Goal: Task Accomplishment & Management: Complete application form

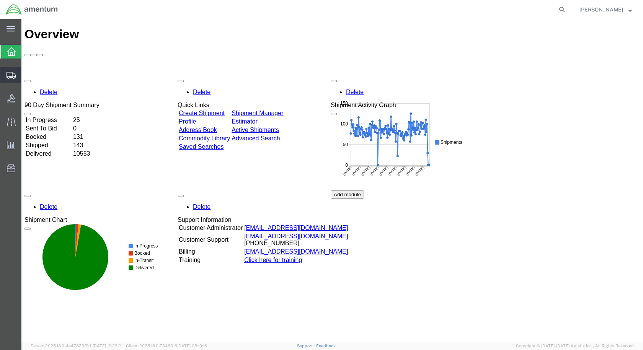
click at [0, 0] on span "Create Shipment" at bounding box center [0, 0] width 0 height 0
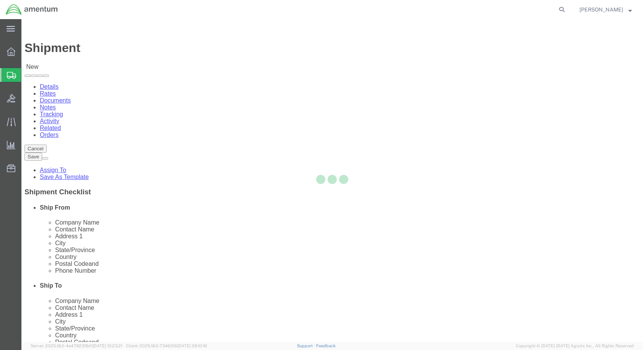
select select
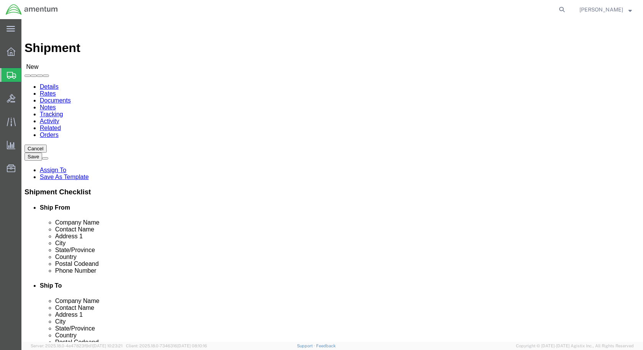
scroll to position [1570, 0]
select select "49927"
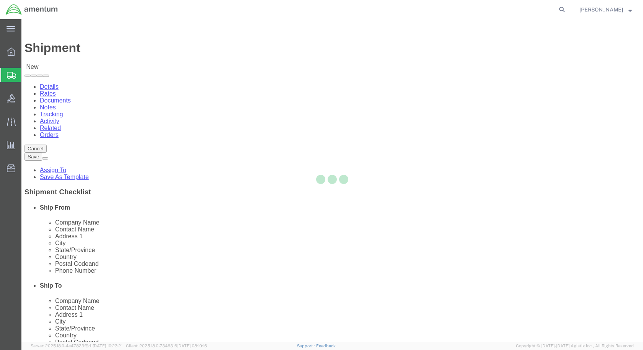
select select "NY"
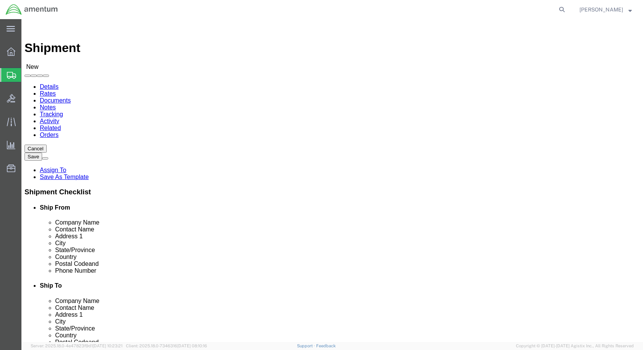
scroll to position [1568, 0]
select select "49941"
select select "[GEOGRAPHIC_DATA]"
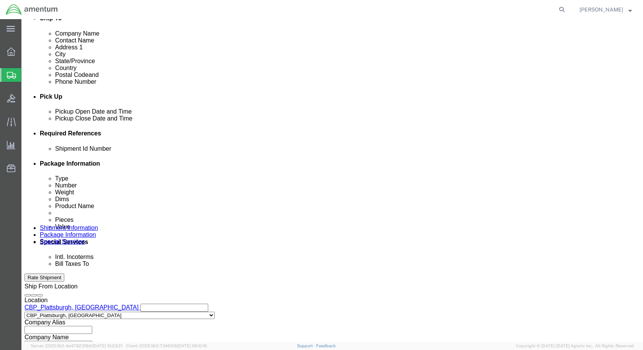
scroll to position [268, 0]
click div "[DATE] 8:00 AM"
type input "9:00 AM"
click button "Apply"
click div "[DATE] 10:00 AM"
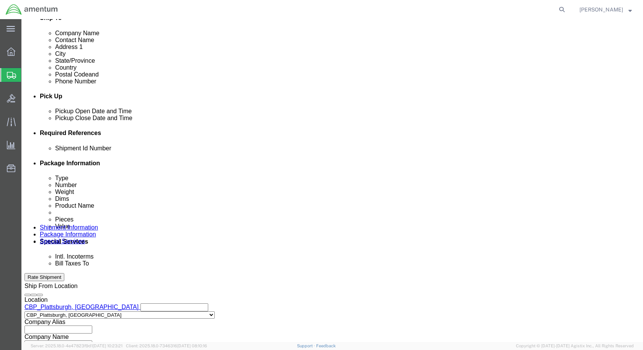
type input "2:00 PM"
click button "Apply"
click input "text"
type input "Usage 328134"
click button "Add reference"
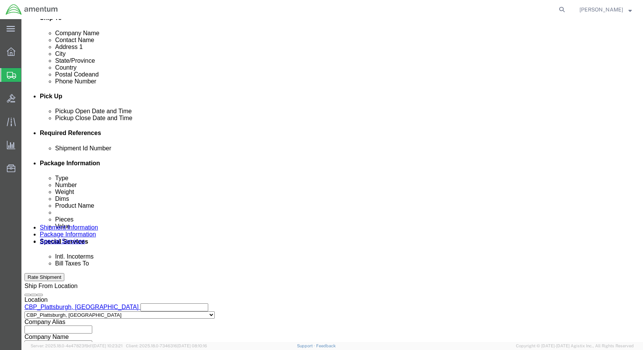
click button "Add reference"
click select "Select Account Type Activity ID Airline Appointment Number ASN Batch Request # …"
select select "CUSTREF"
click select "Select Account Type Activity ID Airline Appointment Number ASN Batch Request # …"
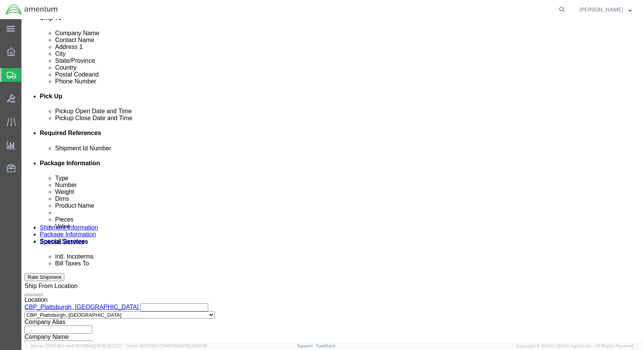
click input "text"
type input "Grommet"
click select "Select Account Type Activity ID Airline Appointment Number ASN Batch Request # …"
select select "DEPT"
click select "Select Account Type Activity ID Airline Appointment Number ASN Batch Request # …"
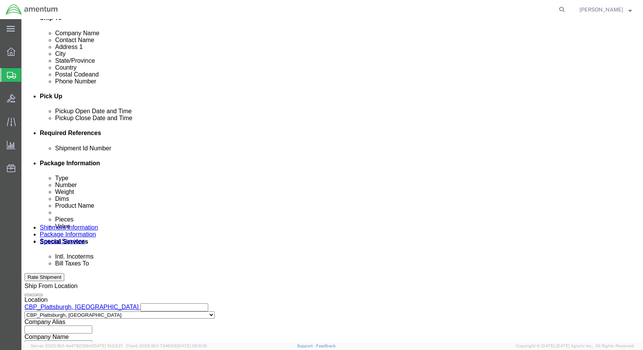
click input "text"
type input "CBP"
click select "Select Account Type Activity ID Airline Appointment Number ASN Batch Request # …"
select select "PROJNUM"
click select "Select Account Type Activity ID Airline Appointment Number ASN Batch Request # …"
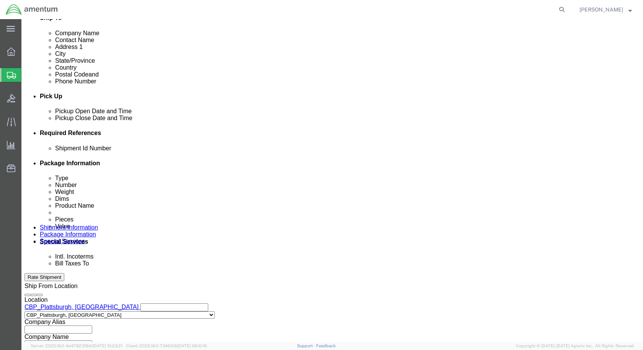
click input "text"
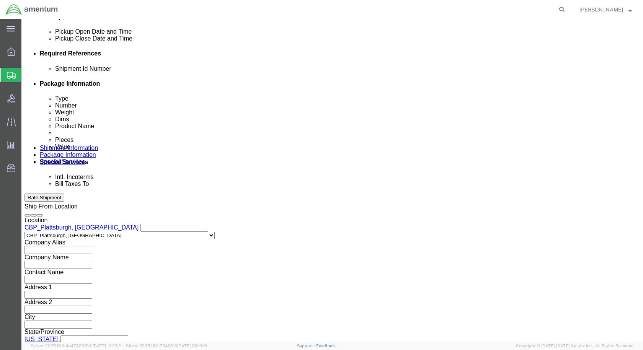
scroll to position [349, 0]
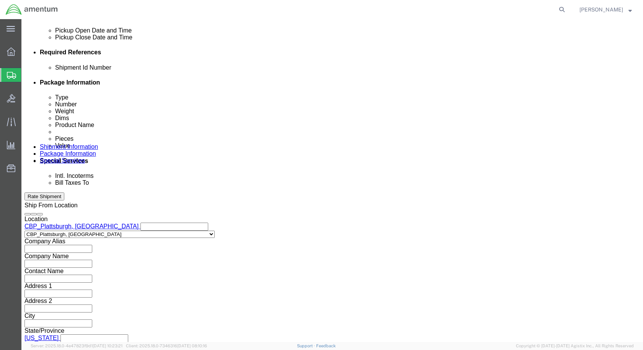
type input "6118.03.03.2219.000.EPL.0000"
click button "Continue"
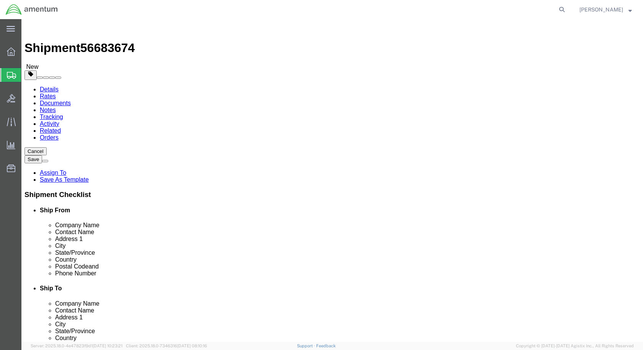
click select "Select BCK Boxes Bale(s) Basket(s) Bolt(s) Bottle(s) Buckets Bulk Bundle(s) Can…"
select select "PAK"
click select "Select BCK Boxes Bale(s) Basket(s) Bolt(s) Bottle(s) Buckets Bulk Bundle(s) Can…"
type input "10.25"
type input "12.75"
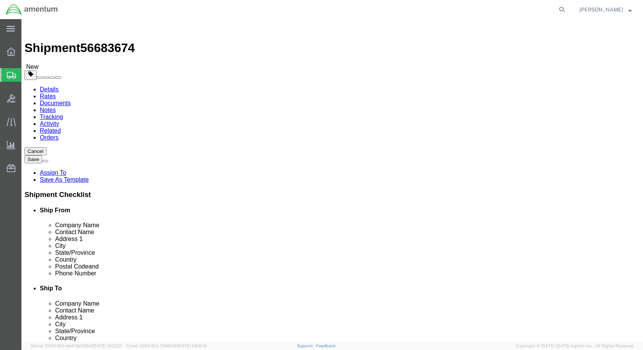
type input "1.00"
drag, startPoint x: 112, startPoint y: 184, endPoint x: 52, endPoint y: 178, distance: 60.7
click div "Weight 0.00 Select kgs lbs Ship. t°"
type input "1"
click span
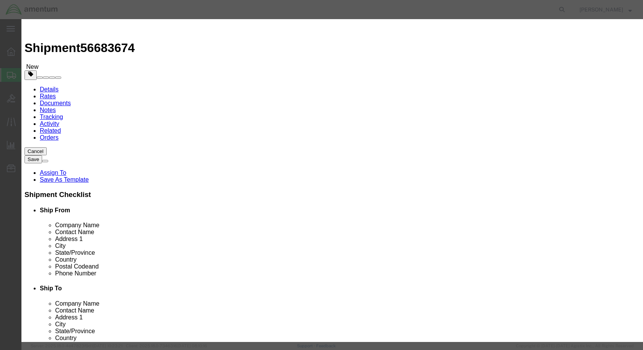
click div "Product Name Pieces 0 Select Bag Barrels 100Board Feet Bottle Box Blister Pack …"
click input "text"
paste input "MS35489-150"
type input "MS35489-150"
drag, startPoint x: 190, startPoint y: 68, endPoint x: 162, endPoint y: 67, distance: 28.4
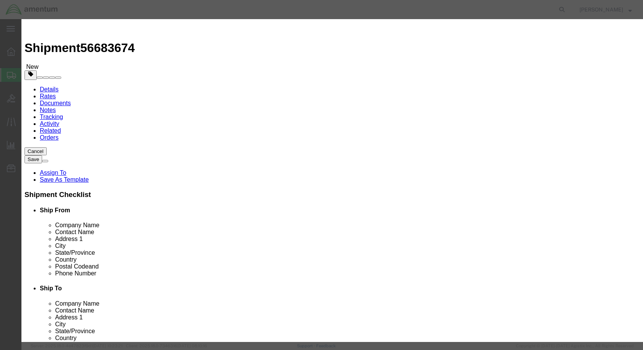
click div "Product Name Pieces 0 Select Bag Barrels 100Board Feet Bottle Box Blister Pack …"
type input "3"
click input "text"
type input "GROMMET"
click div "Product Name GROMMET GROMMET Name: CATAPILLER GROMMET Sku: GSPC-1 Model: Descri…"
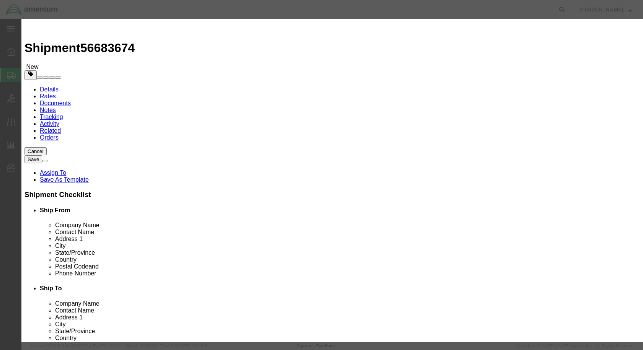
click input "text"
type input "100"
click button "Save & Close"
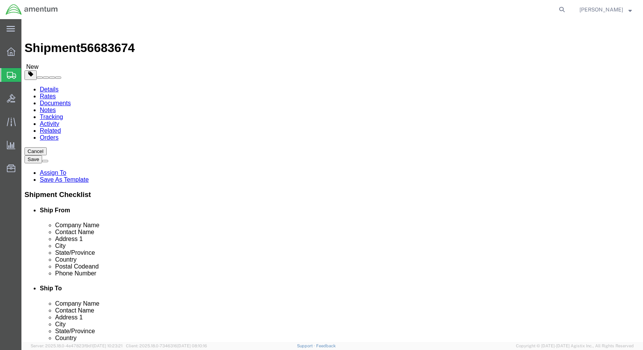
click button "Rate Shipment"
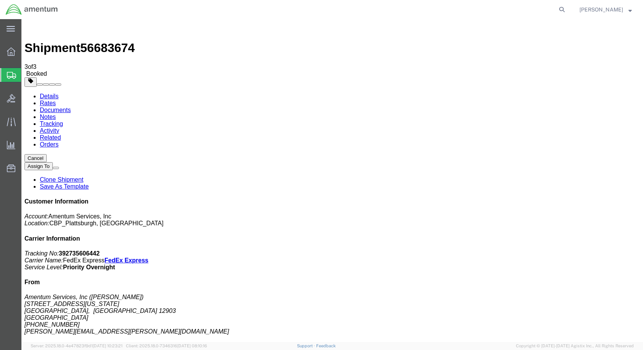
drag, startPoint x: 272, startPoint y: 139, endPoint x: 271, endPoint y: 192, distance: 52.8
click at [49, 93] on link "Details" at bounding box center [49, 96] width 19 height 7
click link "Schedule pickup request"
drag, startPoint x: 567, startPoint y: 116, endPoint x: 510, endPoint y: 98, distance: 60.4
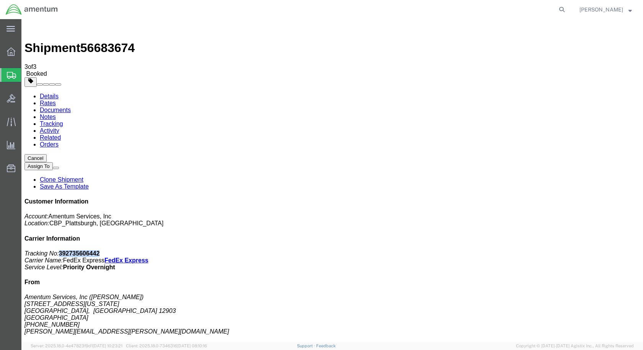
click p "Tracking No: 392735606442 Carrier Name: FedEx Express FedEx Express Service Lev…"
copy b "392735606442"
